Goal: Information Seeking & Learning: Check status

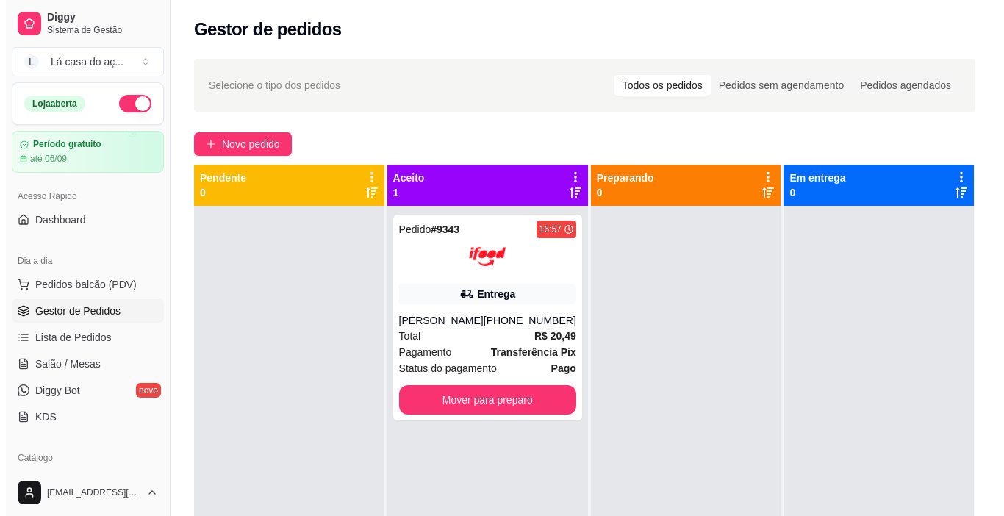
scroll to position [27, 0]
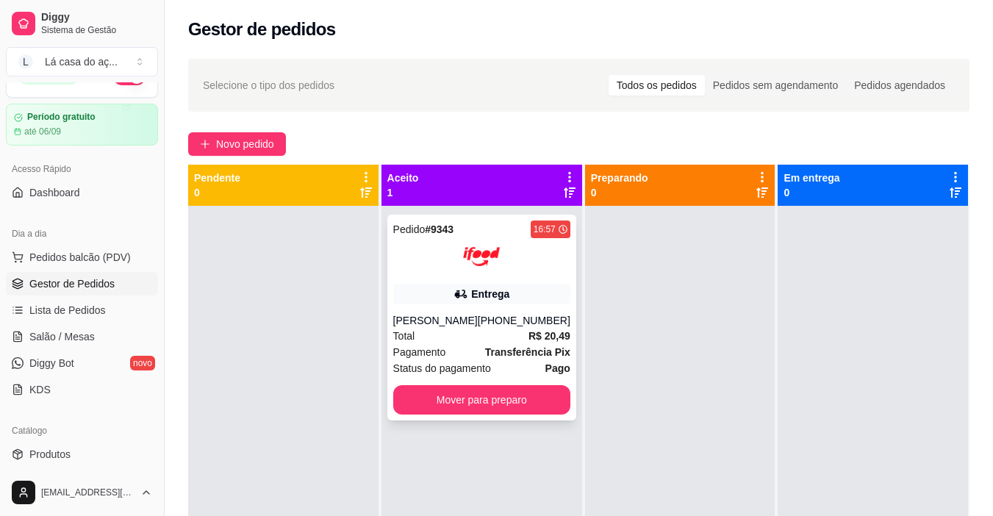
click at [461, 285] on div "Entrega" at bounding box center [481, 294] width 177 height 21
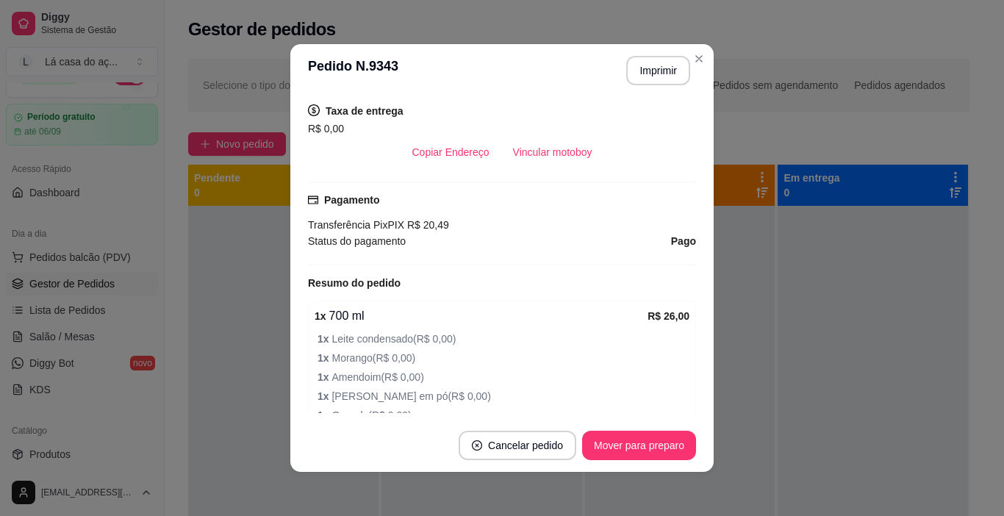
scroll to position [367, 0]
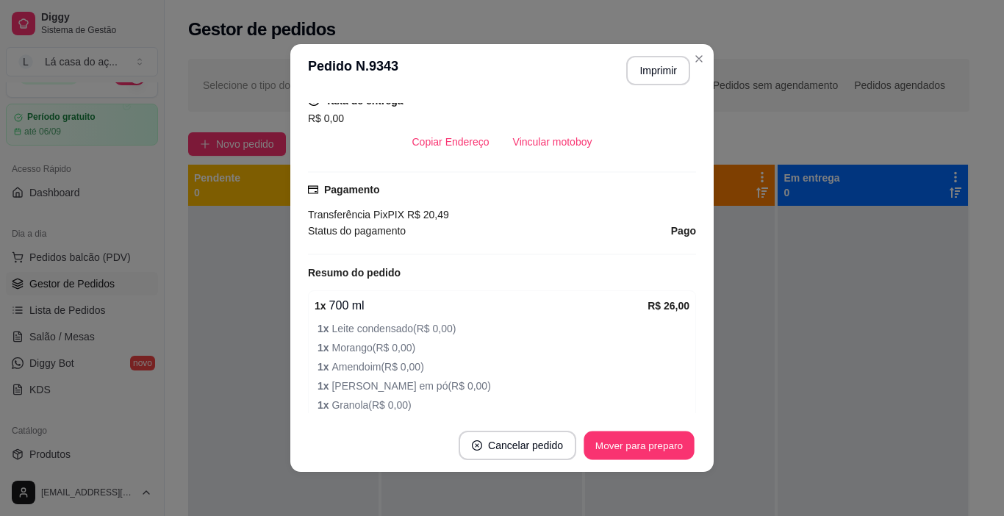
click at [639, 460] on footer "Cancelar pedido Mover para preparo" at bounding box center [501, 445] width 423 height 53
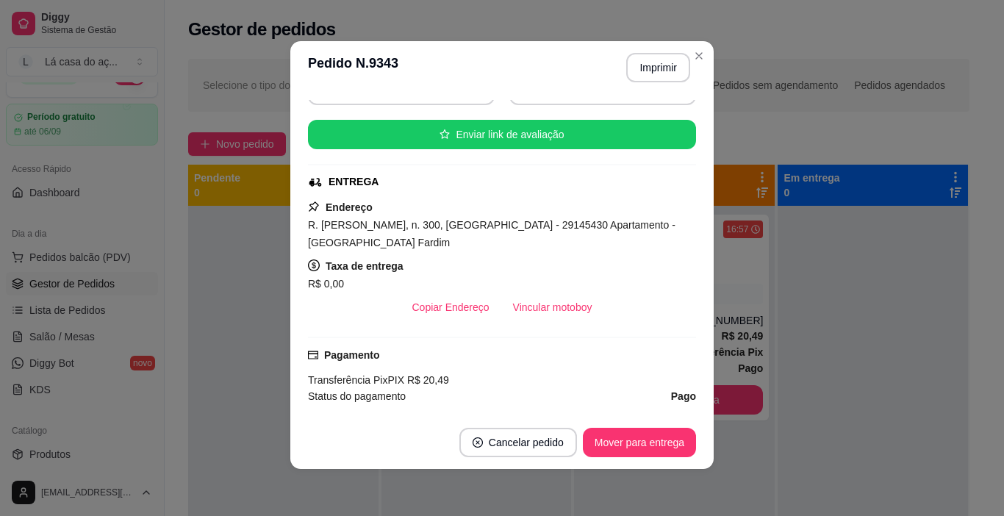
scroll to position [0, 0]
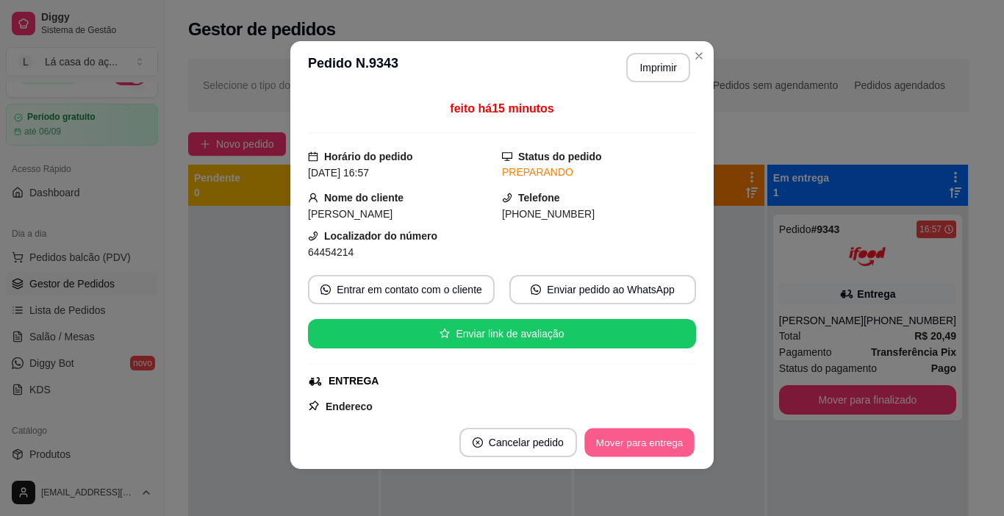
click at [630, 436] on button "Mover para entrega" at bounding box center [639, 442] width 110 height 29
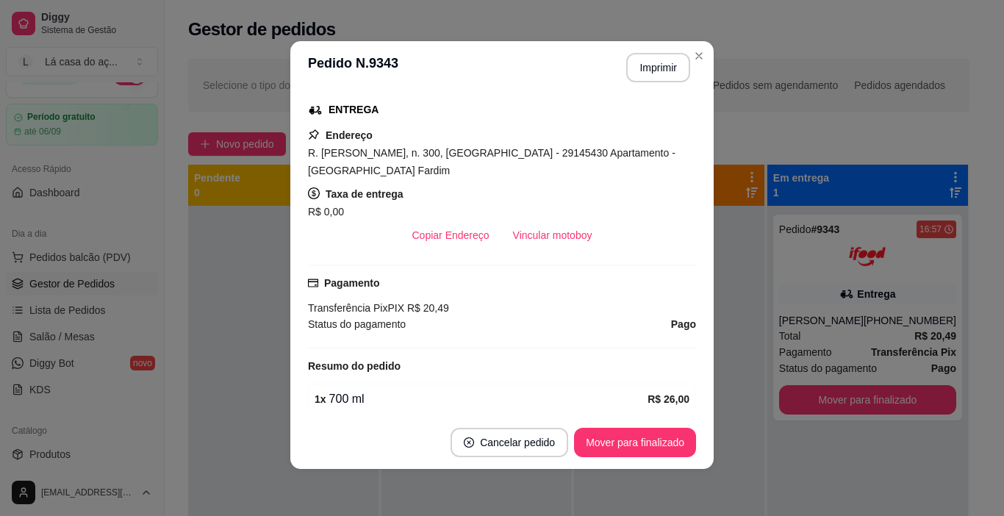
scroll to position [294, 0]
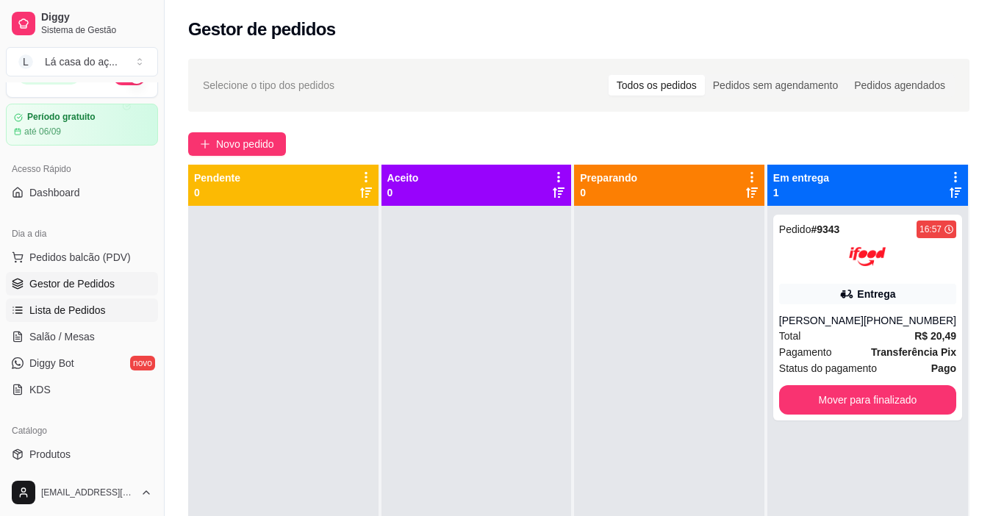
click at [76, 304] on span "Lista de Pedidos" at bounding box center [67, 310] width 76 height 15
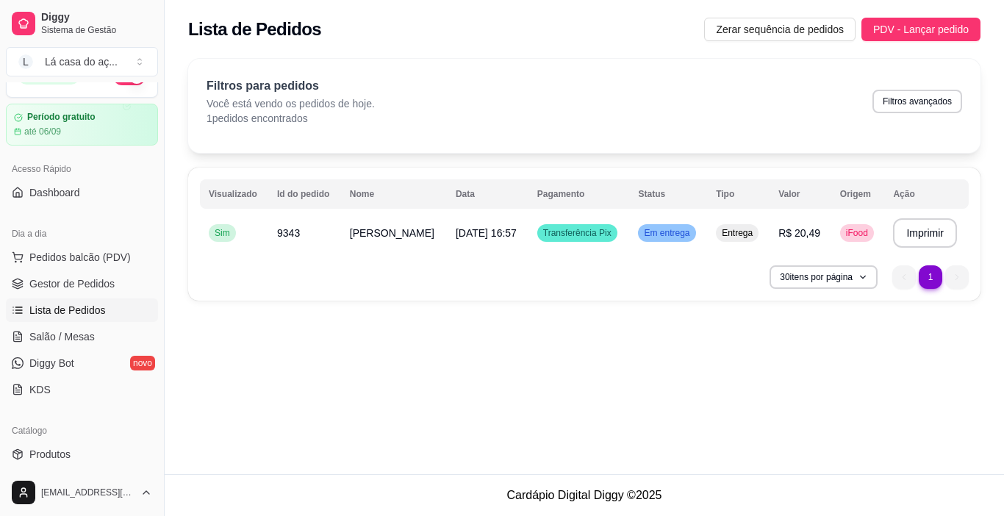
click at [515, 356] on div "**********" at bounding box center [584, 237] width 839 height 474
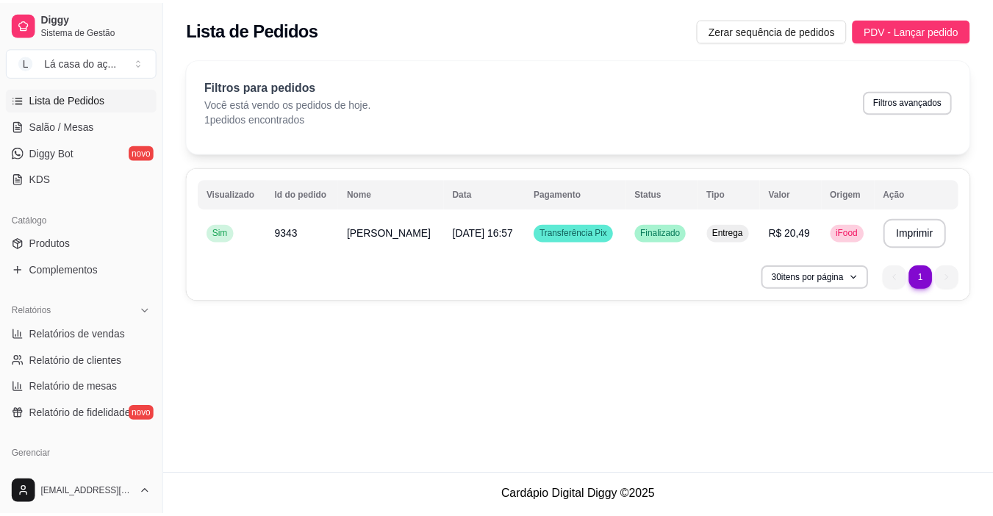
scroll to position [321, 0]
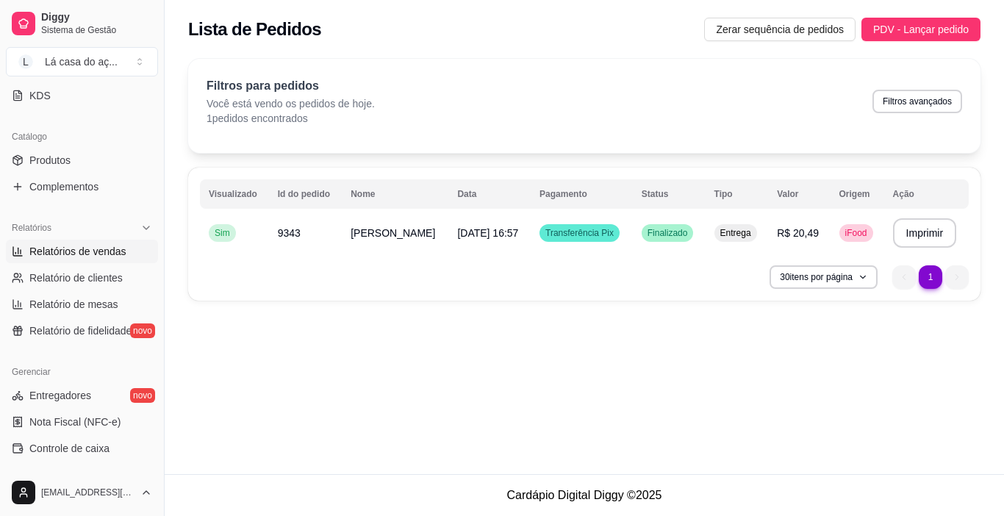
click at [95, 248] on span "Relatórios de vendas" at bounding box center [77, 251] width 97 height 15
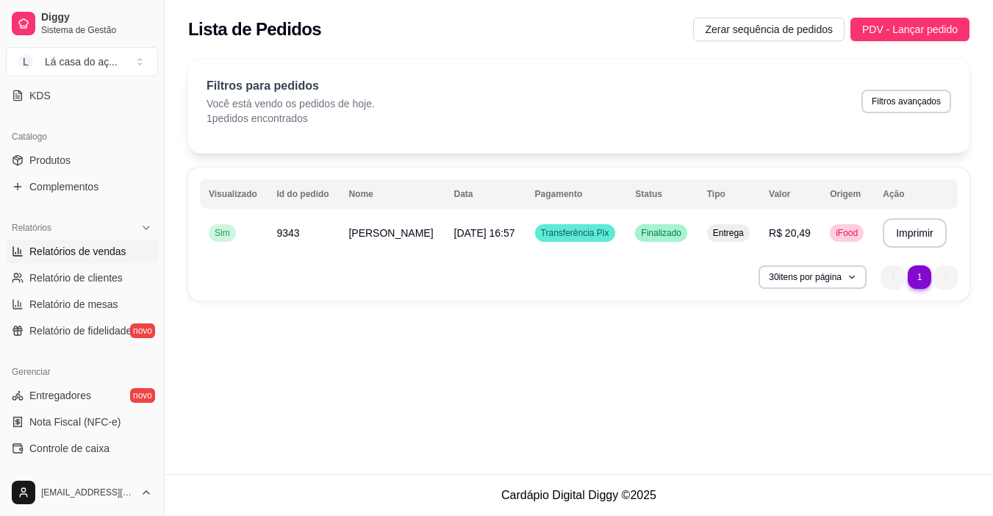
select select "ALL"
select select "0"
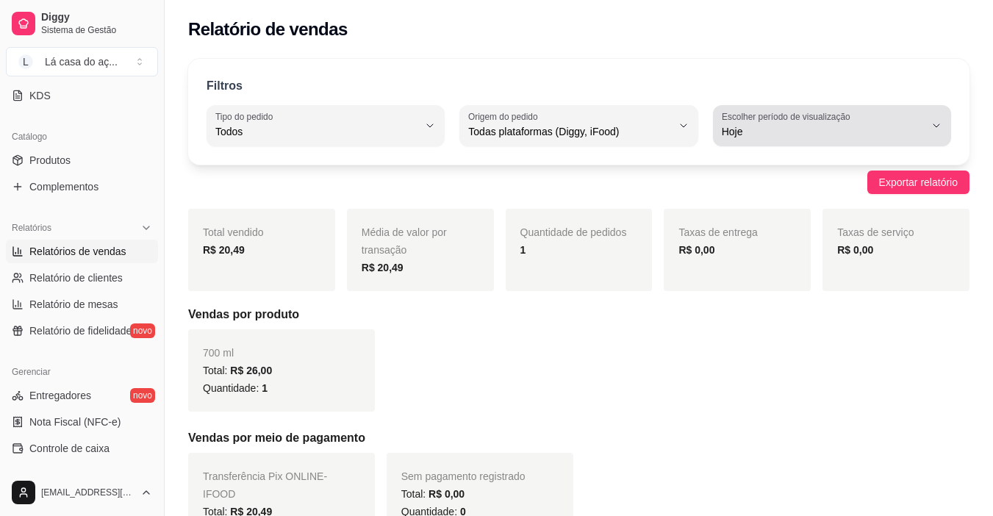
click at [829, 129] on span "Hoje" at bounding box center [823, 131] width 203 height 15
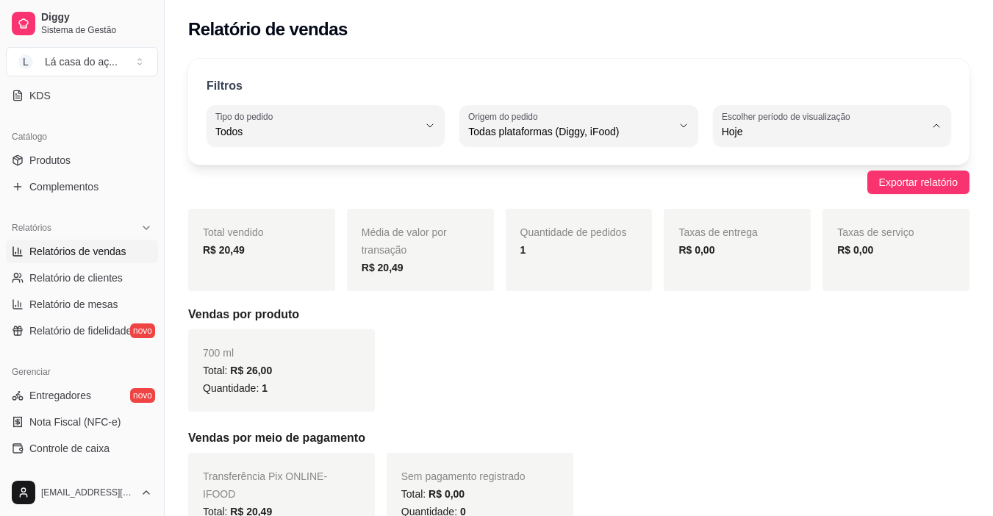
click at [756, 193] on span "Ontem" at bounding box center [824, 191] width 192 height 14
type input "1"
select select "1"
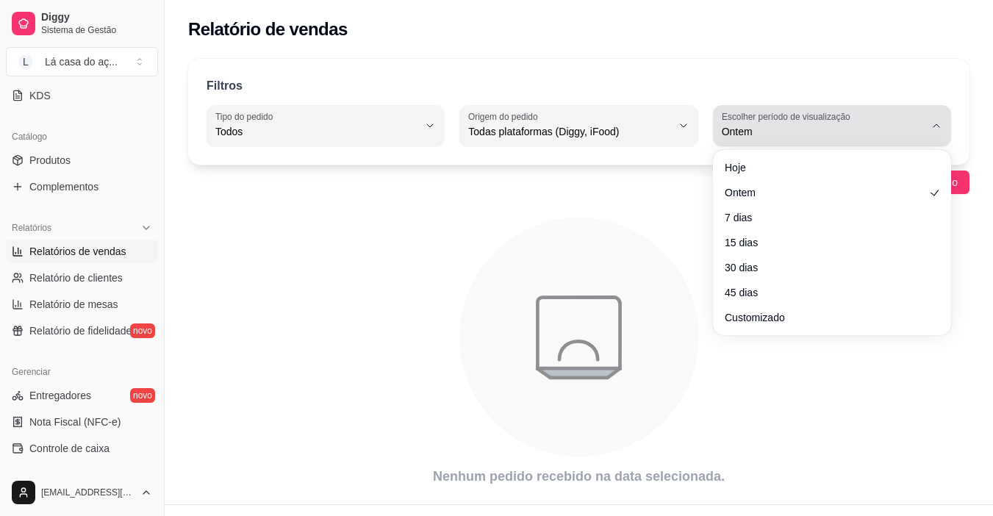
click at [783, 133] on span "Ontem" at bounding box center [823, 131] width 203 height 15
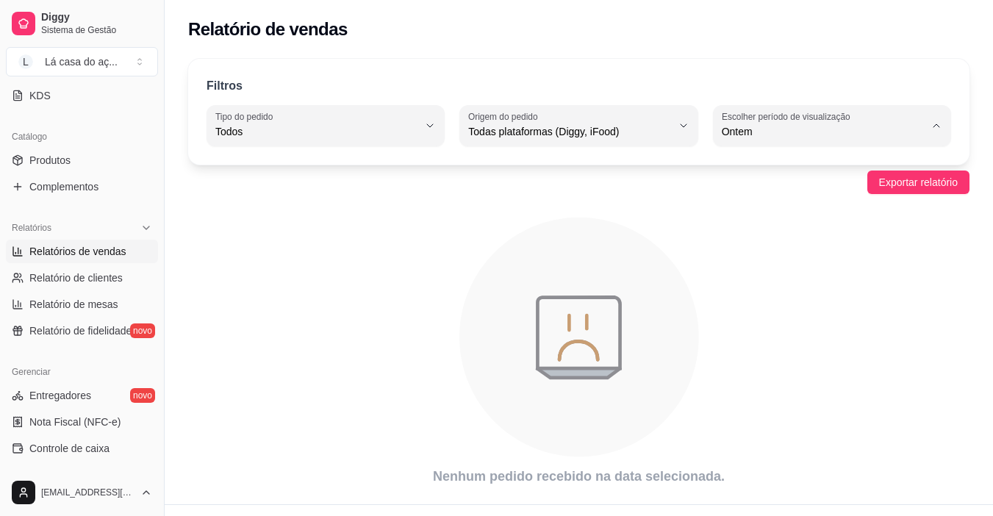
click at [758, 212] on span "7 dias" at bounding box center [824, 215] width 192 height 14
type input "7"
select select "7"
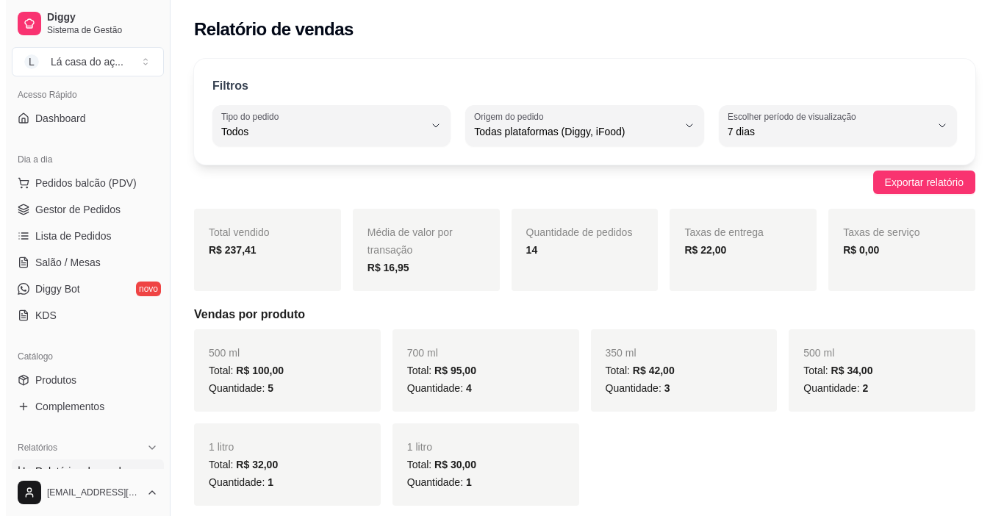
scroll to position [101, 0]
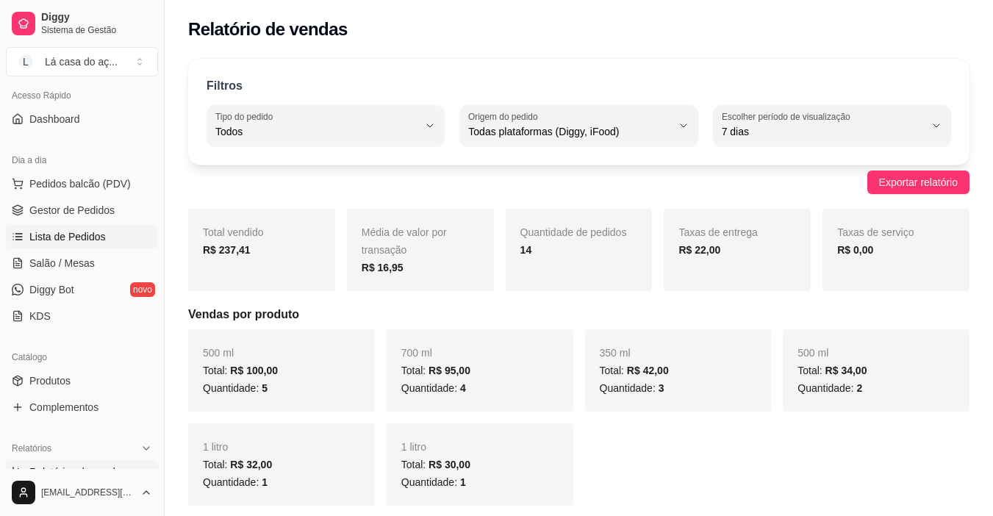
click at [79, 234] on span "Lista de Pedidos" at bounding box center [67, 236] width 76 height 15
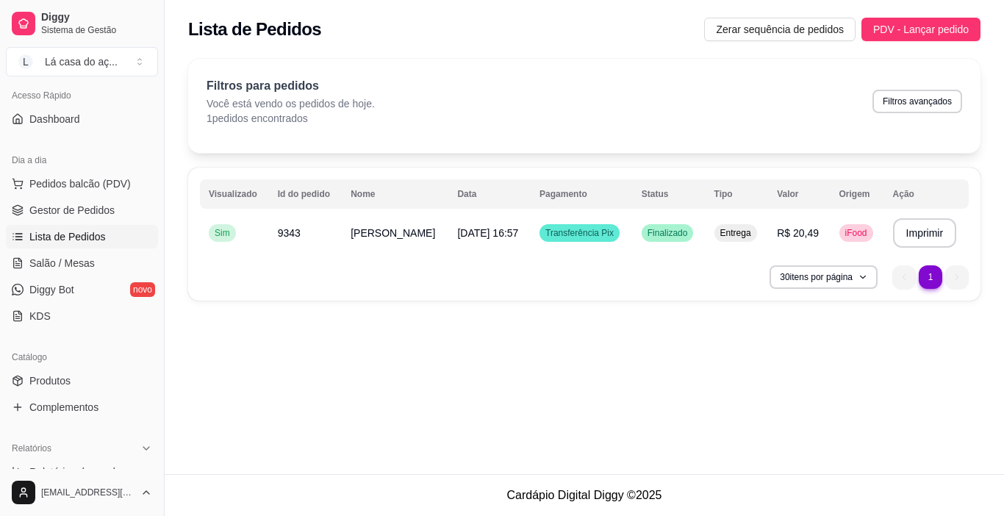
click at [600, 402] on div "**********" at bounding box center [584, 237] width 839 height 474
click at [587, 381] on div "**********" at bounding box center [584, 237] width 839 height 474
